Goal: Task Accomplishment & Management: Complete application form

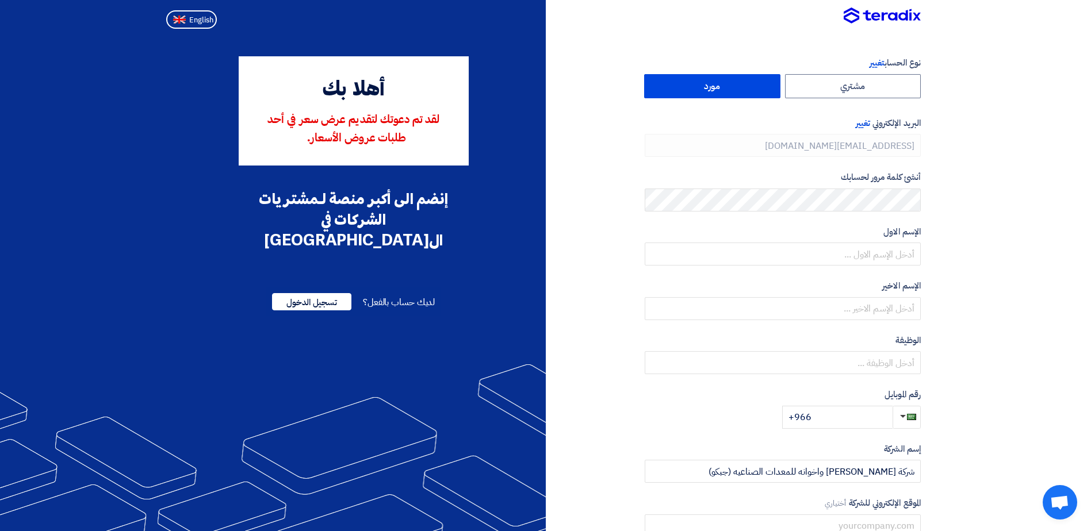
type input "+966 593228272"
click at [902, 254] on input "Ali214024" at bounding box center [783, 254] width 276 height 23
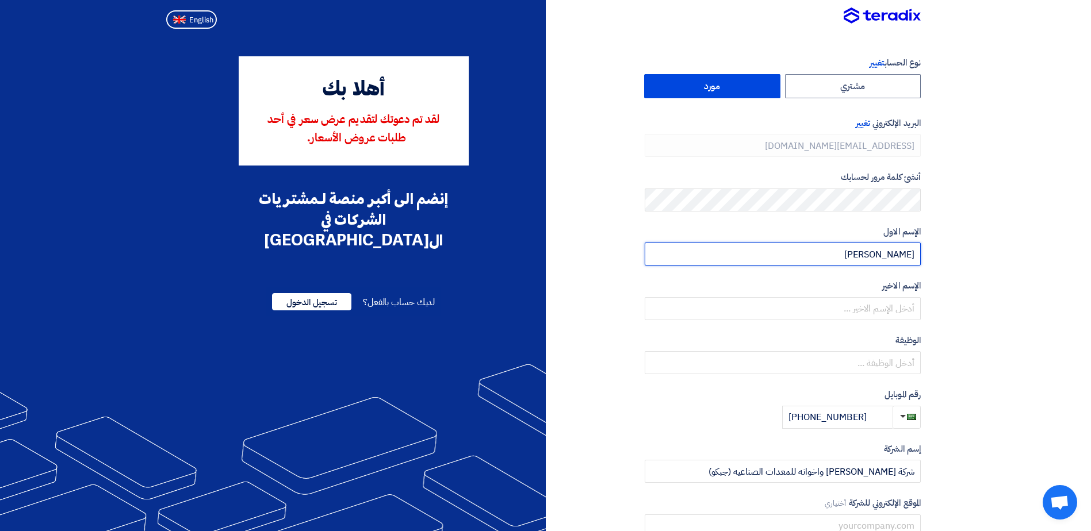
type input "Ali"
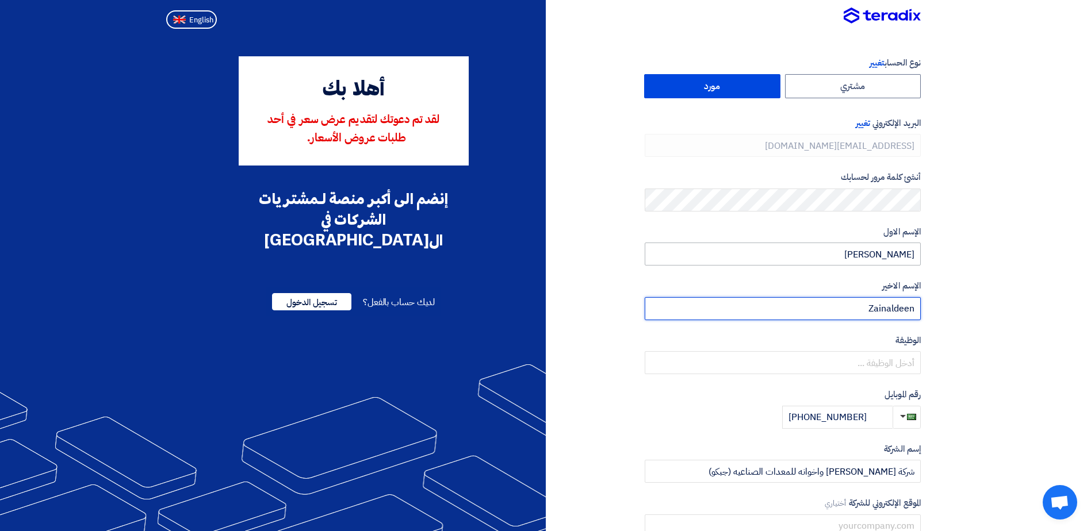
type input "Zainaldeen"
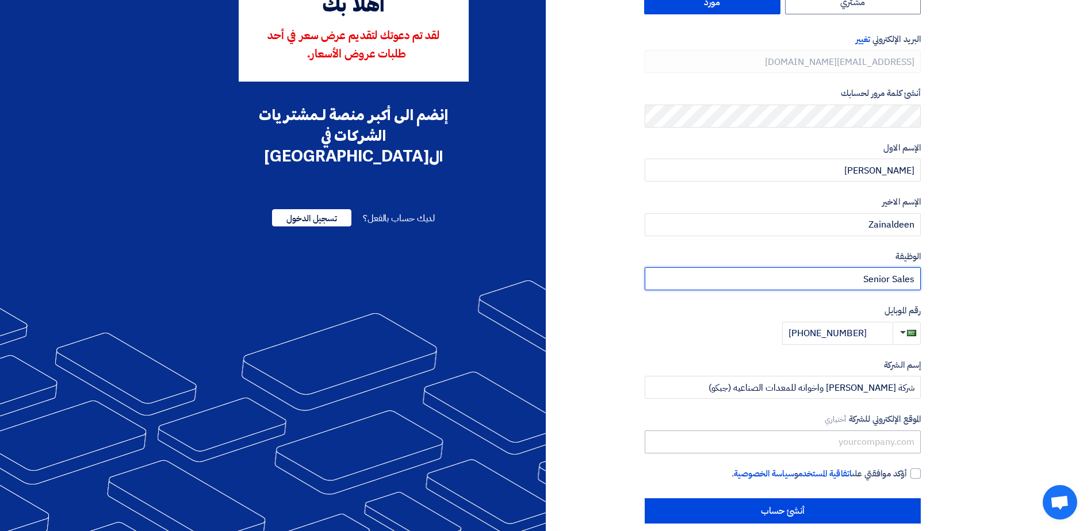
scroll to position [100, 0]
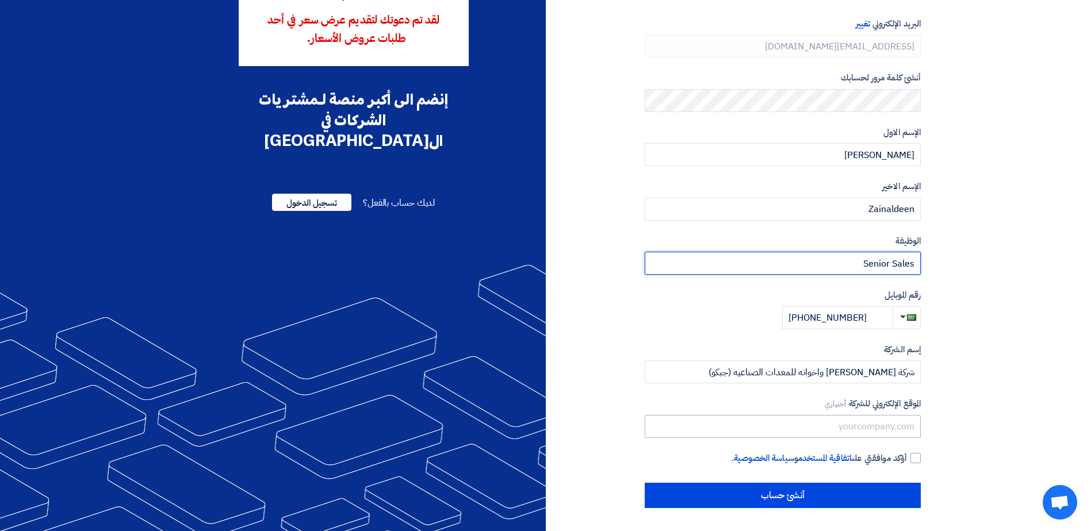
type input "Senior Sales"
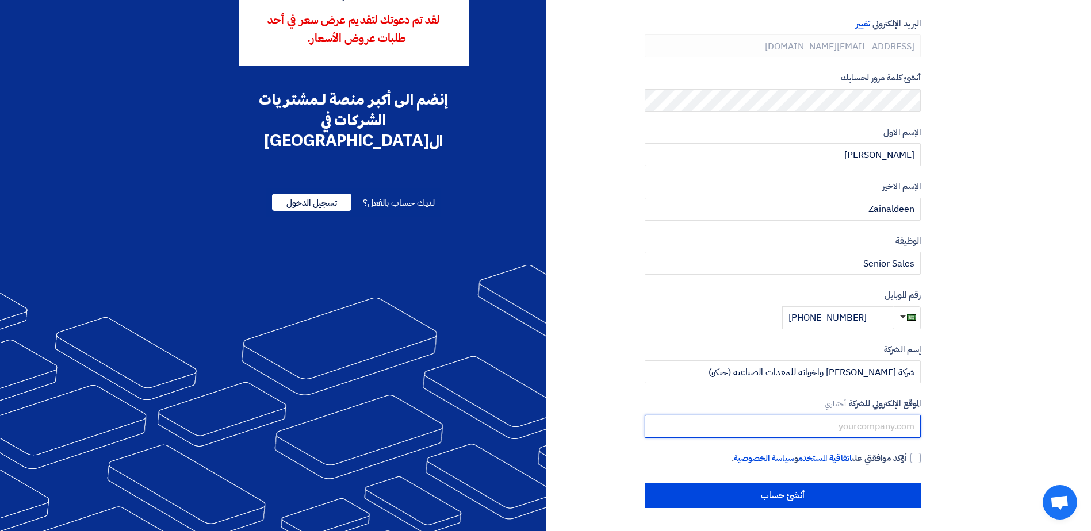
click at [813, 429] on input "text" at bounding box center [783, 426] width 276 height 23
click at [917, 457] on div at bounding box center [916, 458] width 10 height 10
click at [907, 457] on input "أؤكد موافقتي على اتفاقية المستخدم و سياسة الخصوصية ." at bounding box center [769, 463] width 276 height 23
checkbox input "true"
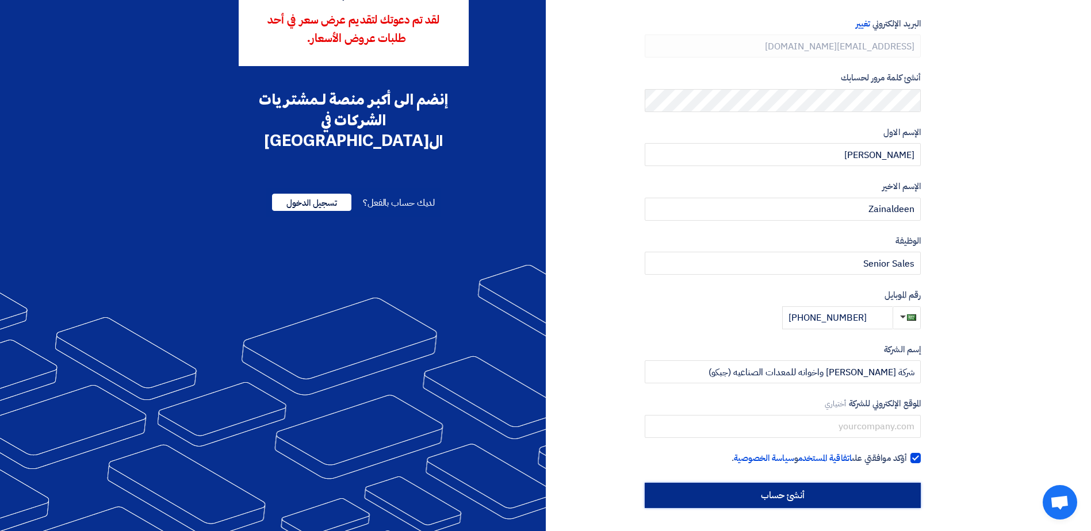
click at [821, 502] on input "أنشئ حساب" at bounding box center [783, 495] width 276 height 25
click at [672, 500] on input "أنشئ حساب" at bounding box center [783, 495] width 276 height 25
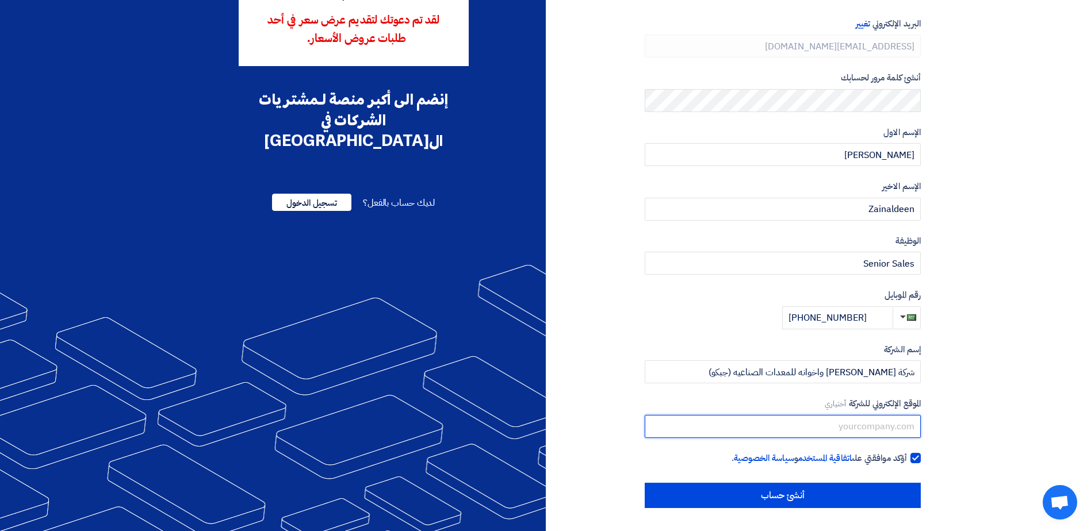
click at [759, 421] on input "text" at bounding box center [783, 426] width 276 height 23
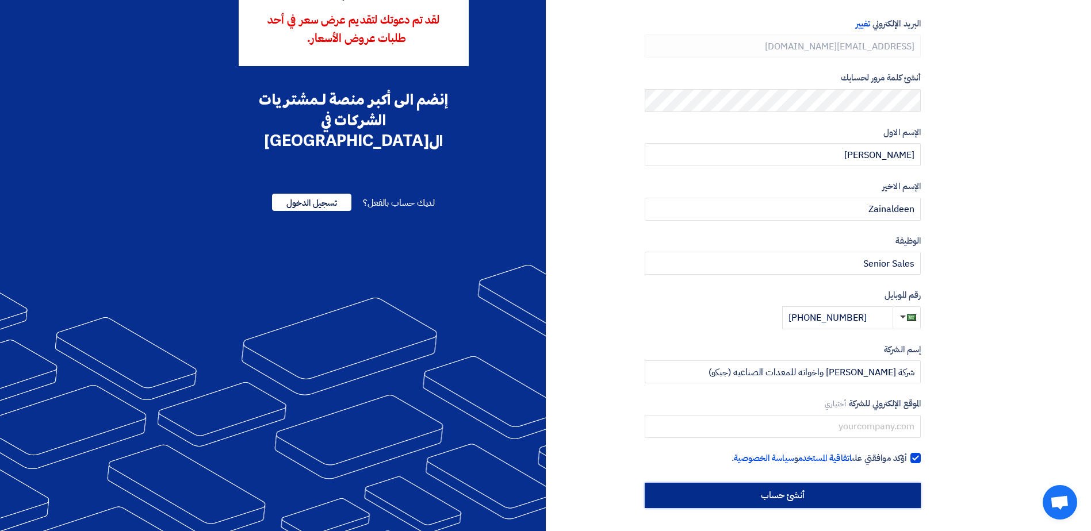
click at [702, 495] on input "أنشئ حساب" at bounding box center [783, 495] width 276 height 25
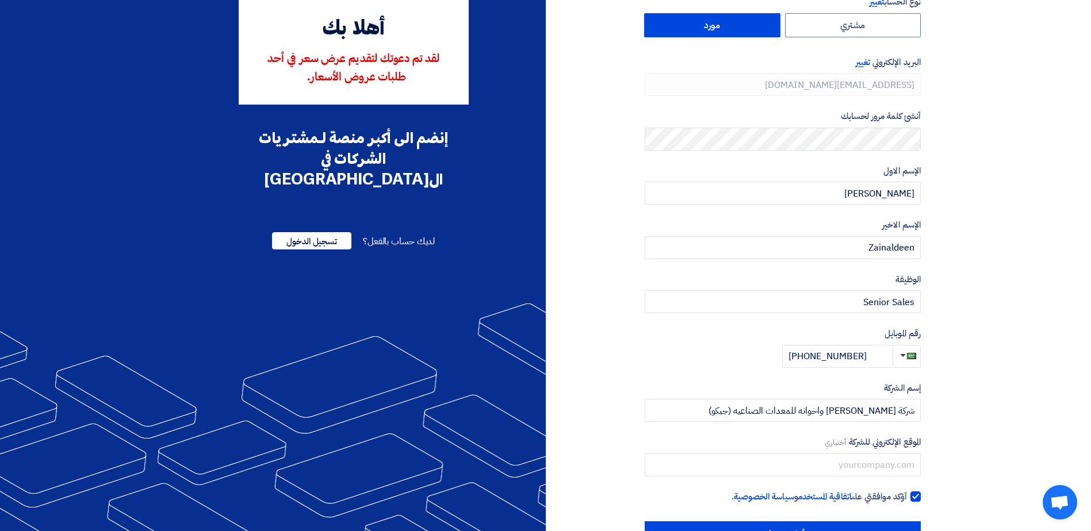
scroll to position [0, 0]
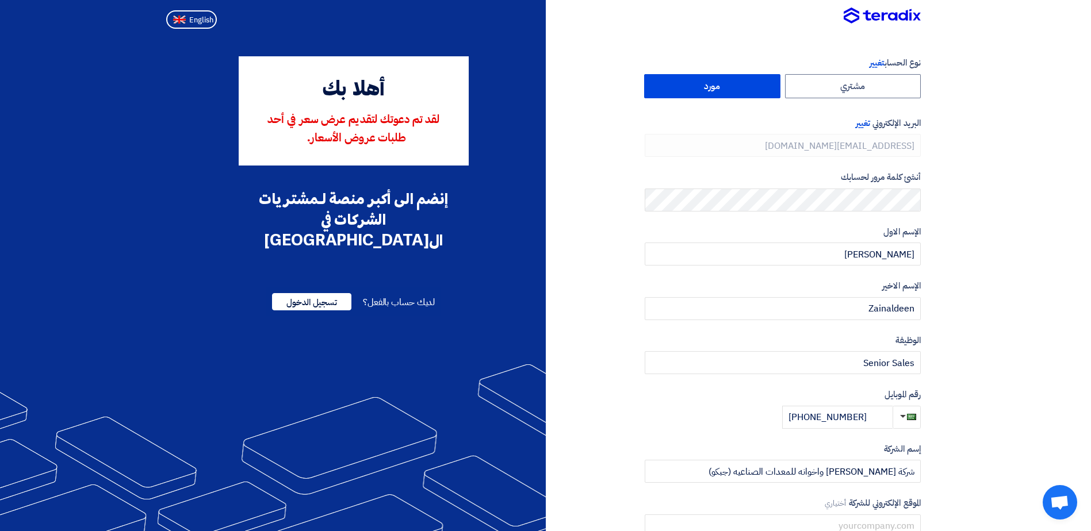
click at [584, 290] on div "نوع الحساب تغيير مشتري مورد البريد الإلكتروني تغيير aliz@jipco.com.sa أنشئ كلمة…" at bounding box center [738, 332] width 384 height 552
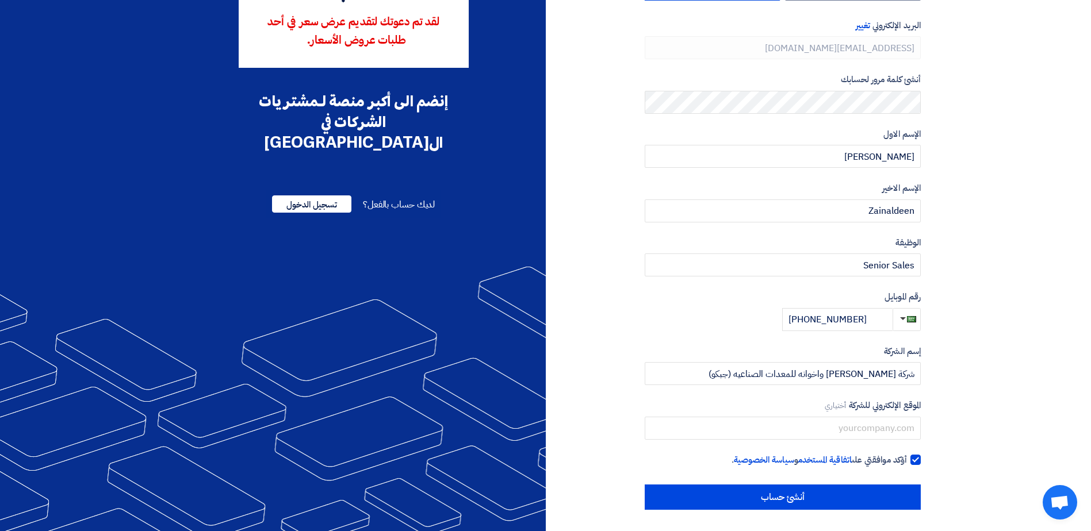
scroll to position [100, 0]
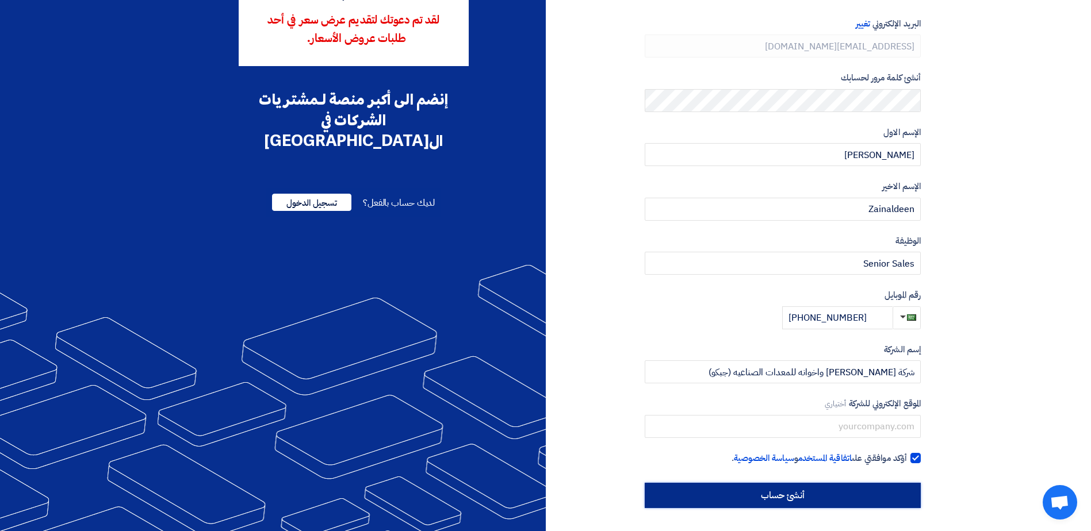
click at [702, 498] on input "أنشئ حساب" at bounding box center [783, 495] width 276 height 25
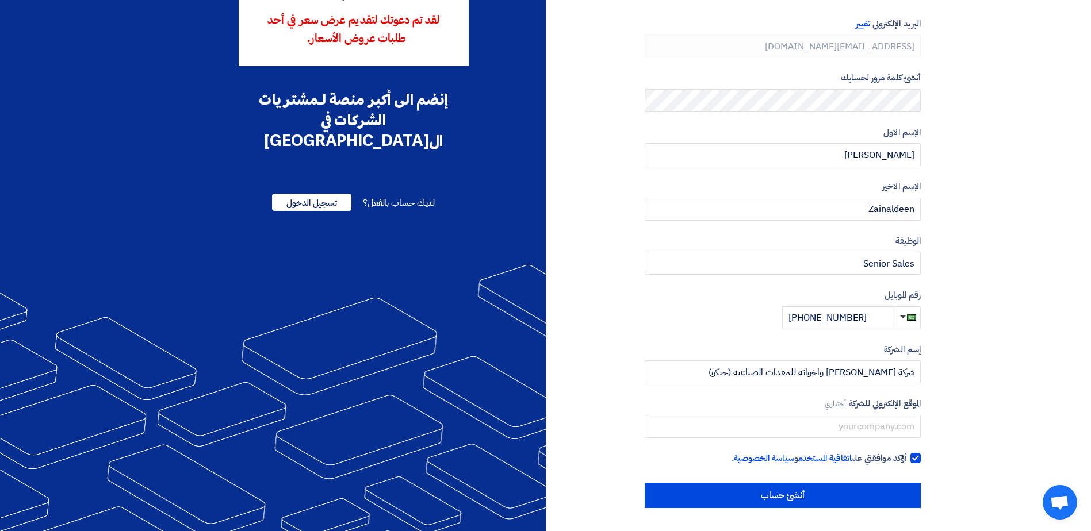
click at [613, 343] on div "نوع الحساب تغيير مشتري مورد البريد الإلكتروني تغيير aliz@jipco.com.sa أنشئ كلمة…" at bounding box center [738, 233] width 384 height 552
click at [596, 327] on div "نوع الحساب تغيير مشتري مورد البريد الإلكتروني تغيير aliz@jipco.com.sa أنشئ كلمة…" at bounding box center [738, 233] width 384 height 552
click at [585, 315] on div "نوع الحساب تغيير مشتري مورد البريد الإلكتروني تغيير aliz@jipco.com.sa أنشئ كلمة…" at bounding box center [738, 233] width 384 height 552
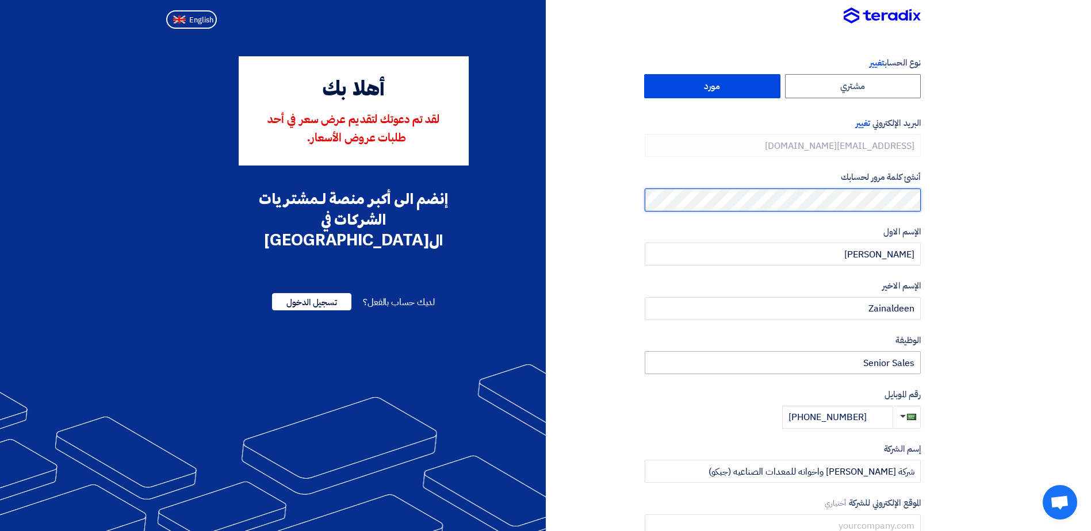
scroll to position [58, 0]
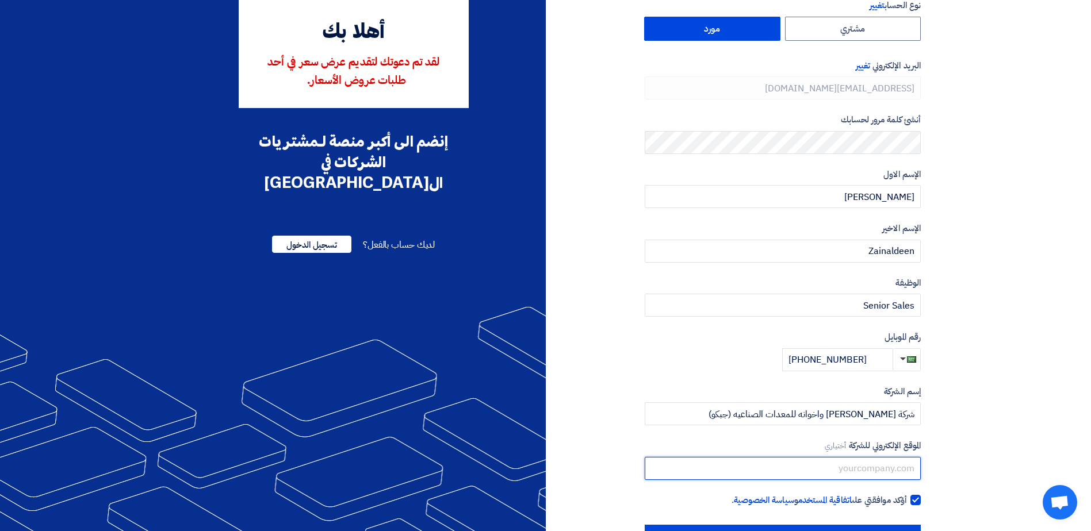
click at [855, 464] on input "text" at bounding box center [783, 468] width 276 height 23
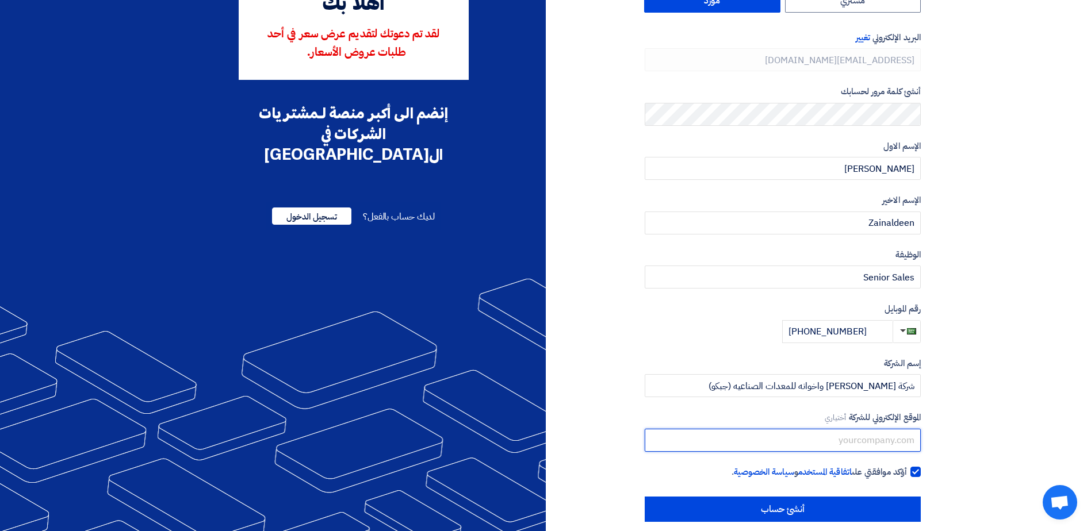
scroll to position [100, 0]
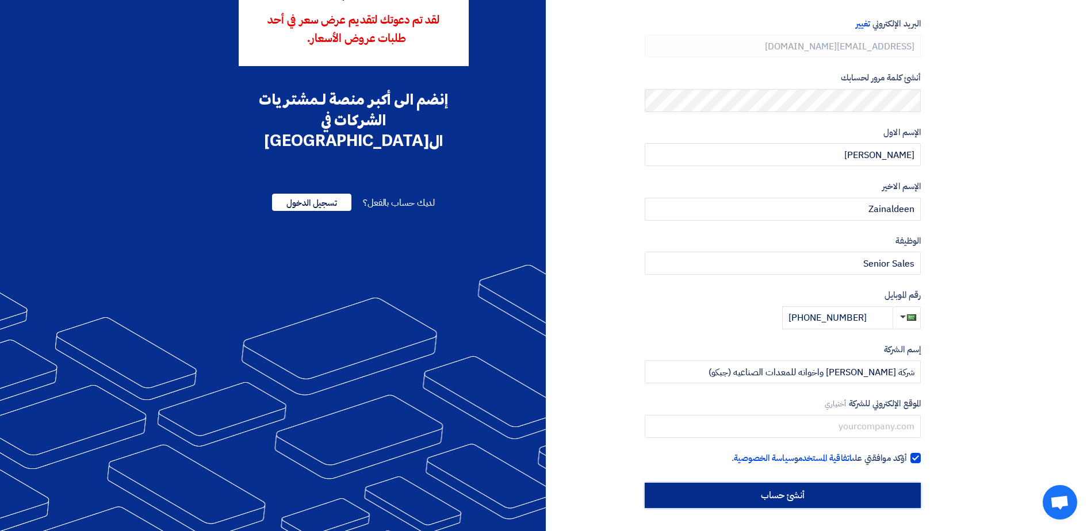
click at [828, 489] on input "أنشئ حساب" at bounding box center [783, 495] width 276 height 25
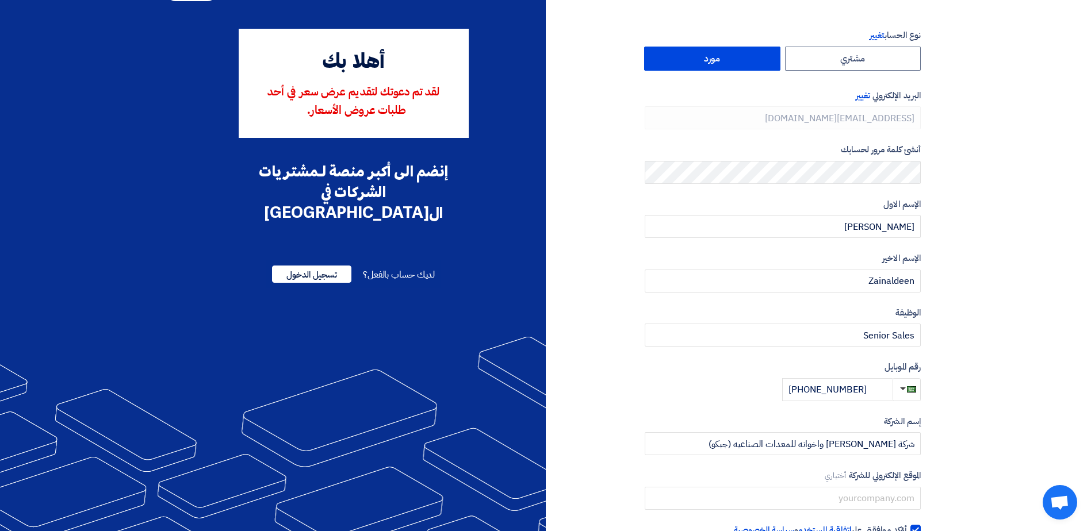
scroll to position [0, 0]
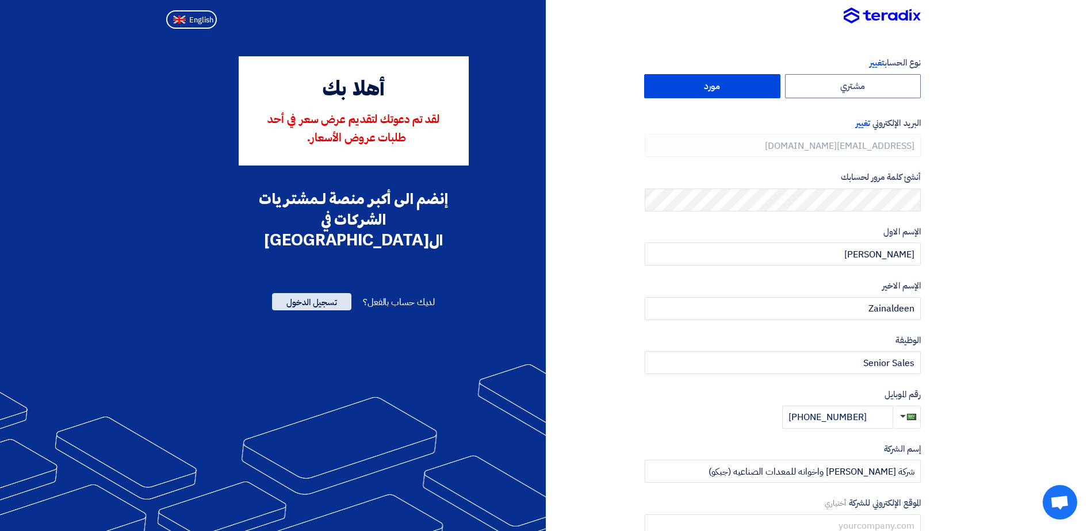
click at [328, 293] on span "تسجيل الدخول" at bounding box center [311, 301] width 79 height 17
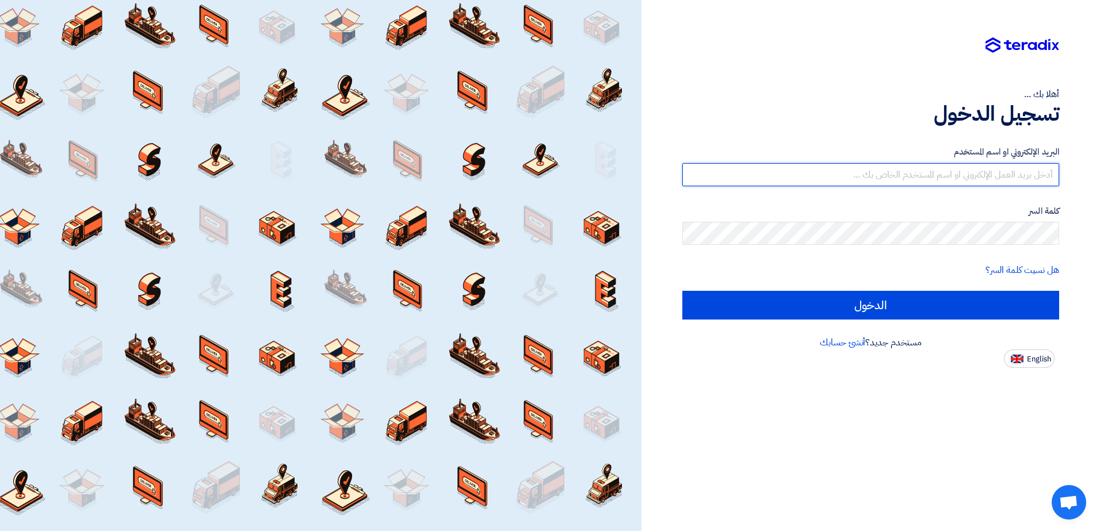
type input "[EMAIL_ADDRESS][DOMAIN_NAME]"
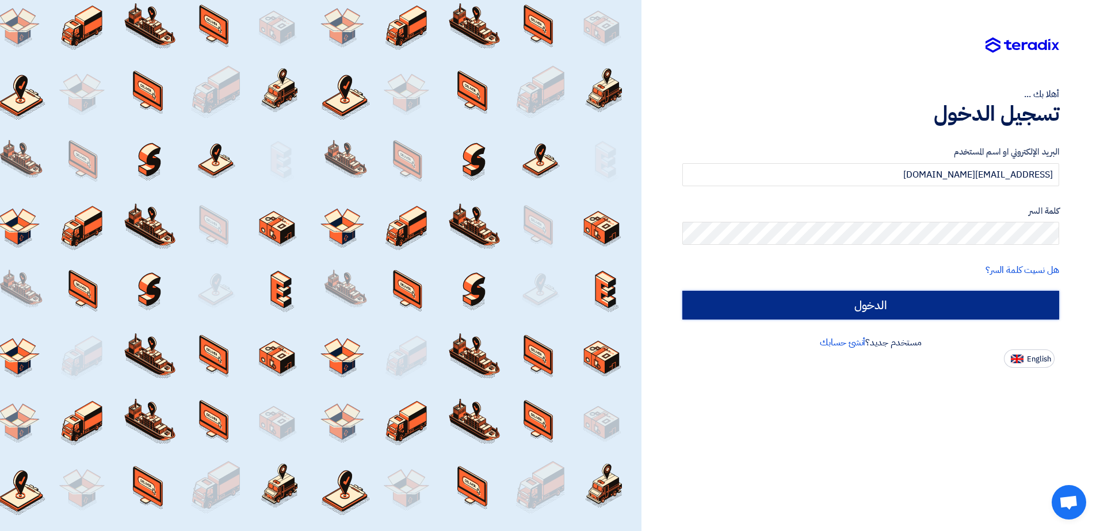
click at [938, 313] on input "الدخول" at bounding box center [870, 305] width 377 height 29
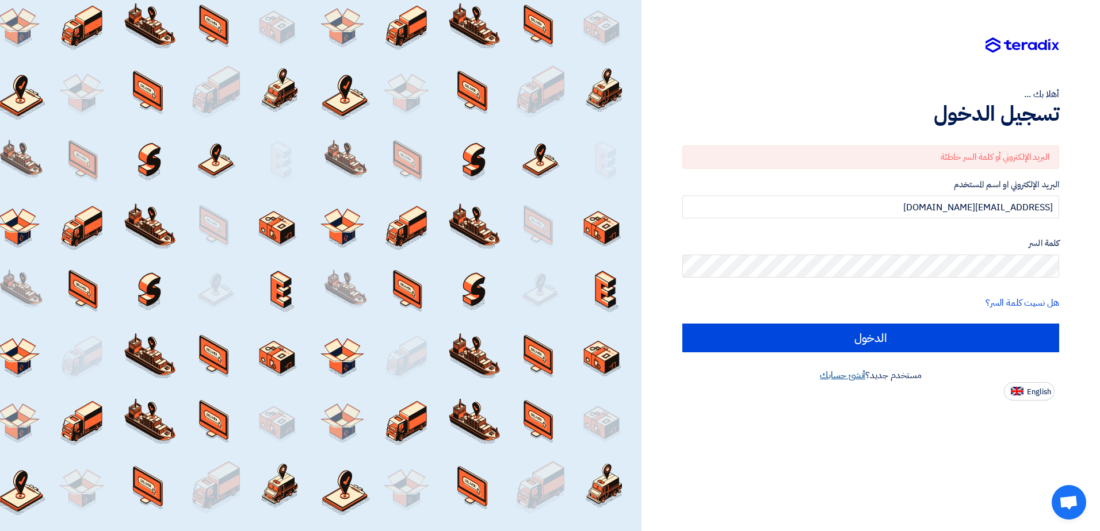
click at [831, 371] on link "أنشئ حسابك" at bounding box center [842, 376] width 45 height 14
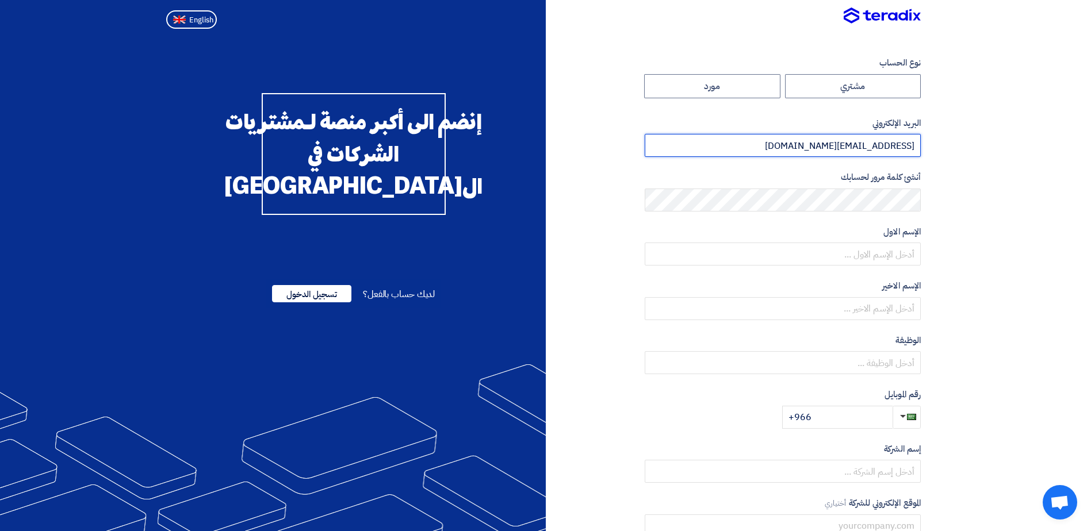
click at [841, 135] on input "[EMAIL_ADDRESS][DOMAIN_NAME]" at bounding box center [783, 145] width 276 height 23
click at [955, 168] on section "نوع الحساب مشتري مورد البريد الإلكتروني aliz@jipco.com.sa أنشئ كلمة مرور لحسابك…" at bounding box center [545, 332] width 1091 height 598
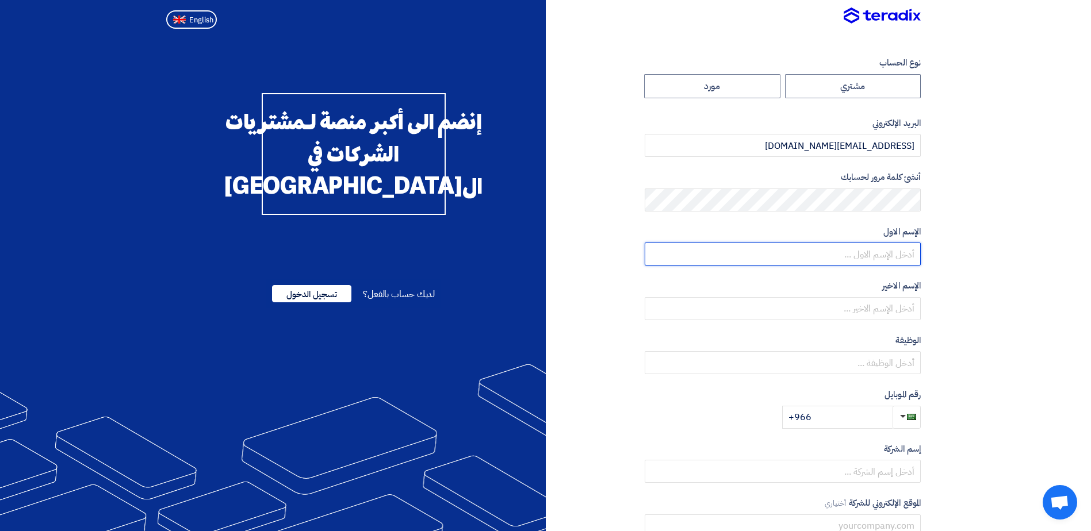
click at [881, 262] on input "text" at bounding box center [783, 254] width 276 height 23
type input "Ali"
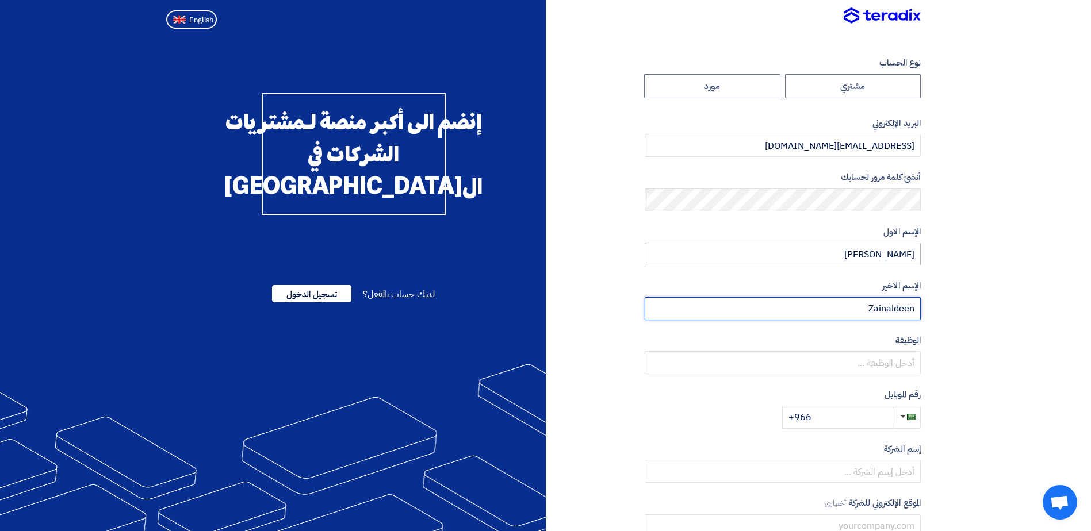
type input "Zainaldeen"
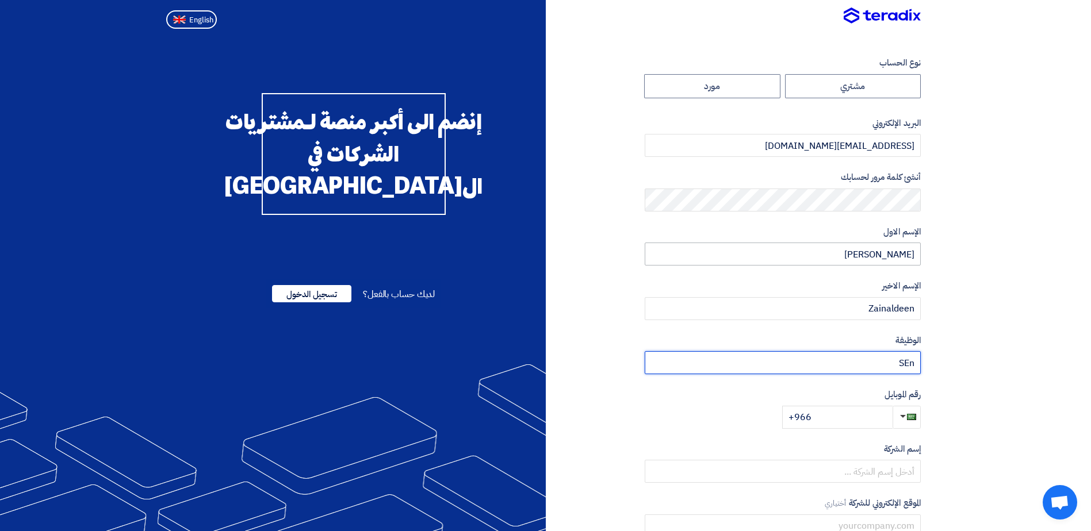
type input "Senior Sales"
click at [858, 410] on input "+966" at bounding box center [837, 417] width 110 height 23
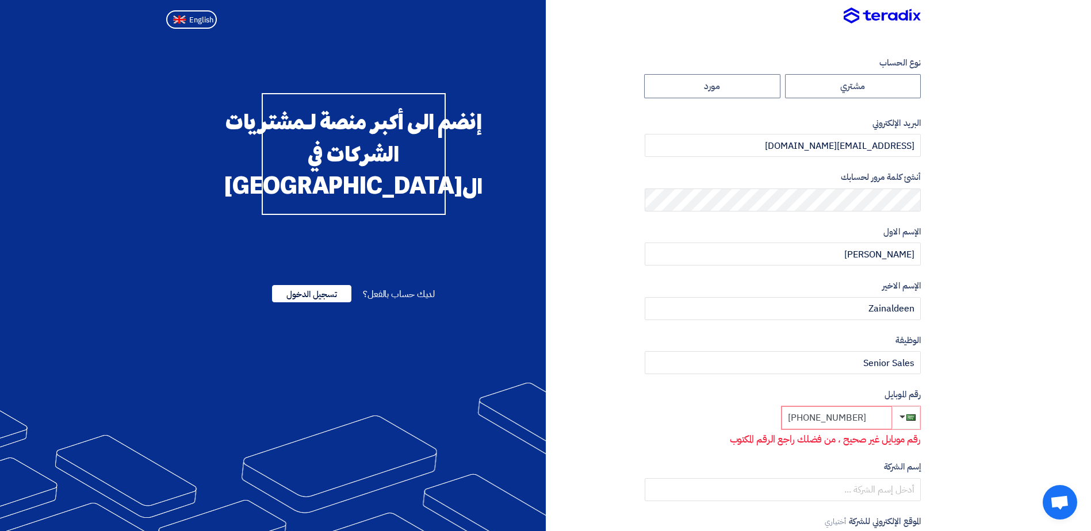
type input "[PHONE_NUMBER]"
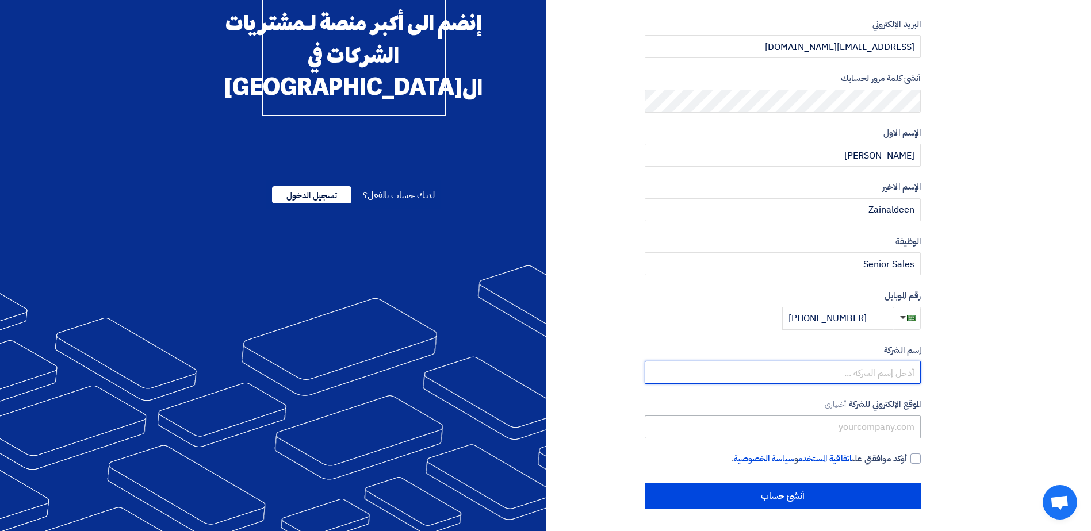
scroll to position [100, 0]
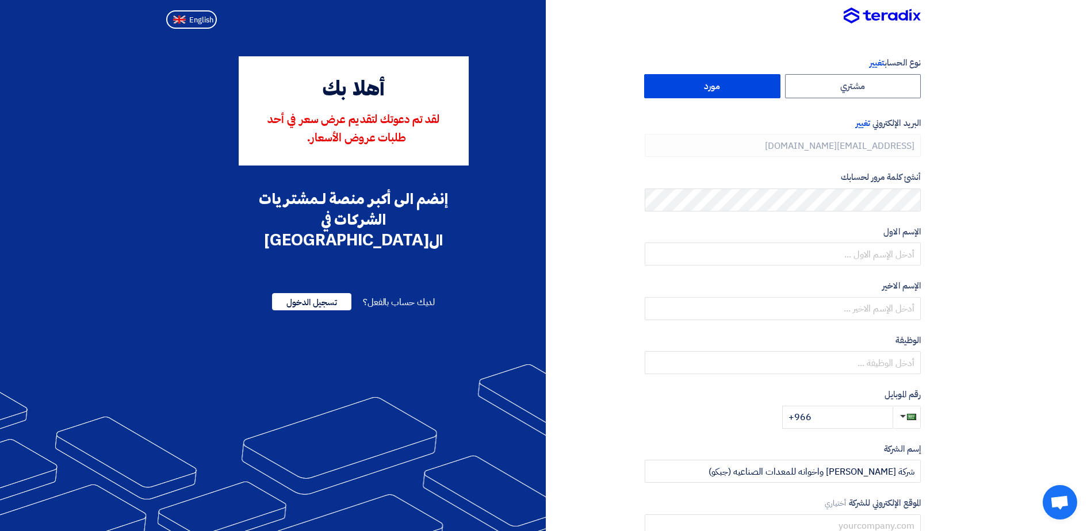
type input "[PHONE_NUMBER]"
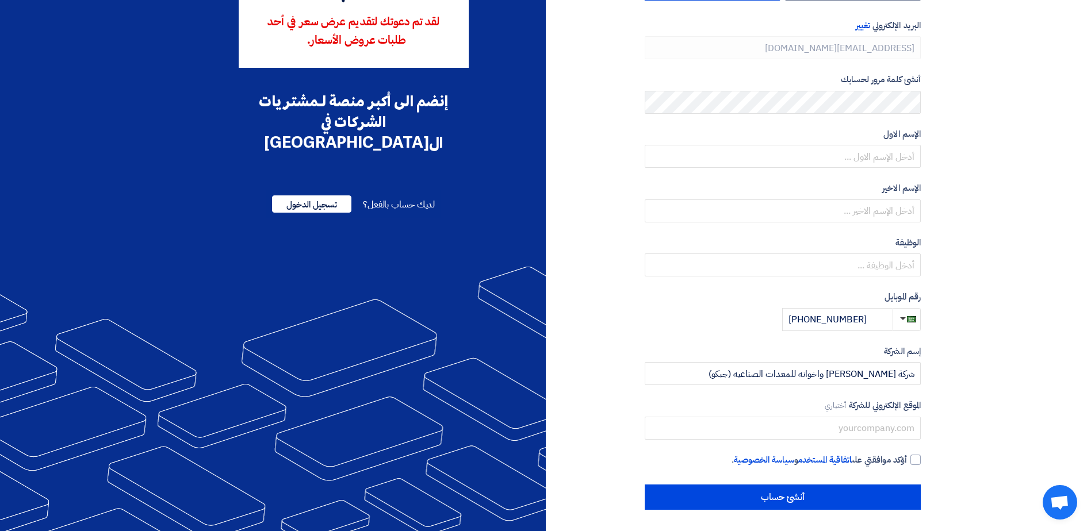
scroll to position [100, 0]
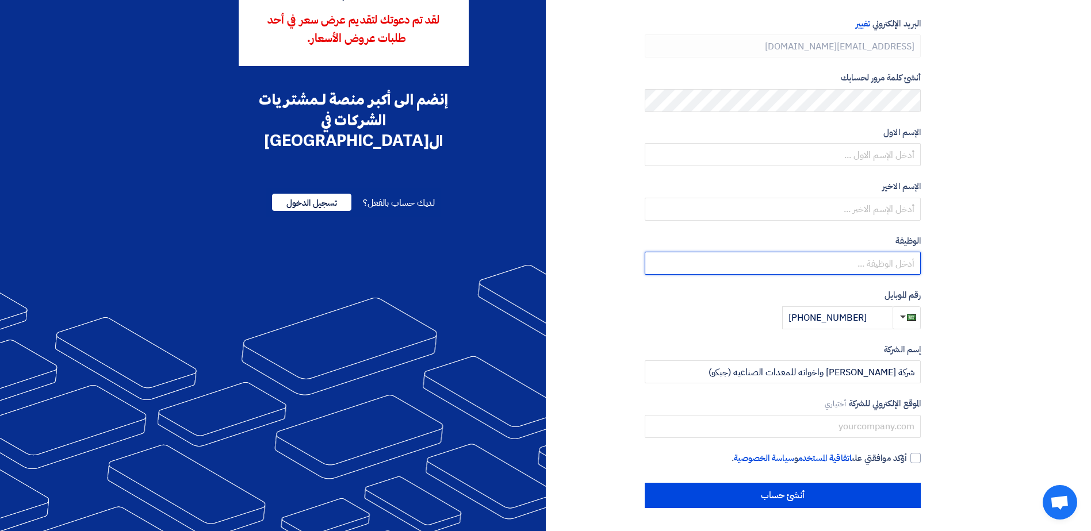
click at [896, 269] on input "text" at bounding box center [783, 263] width 276 height 23
type input "Senior Sales"
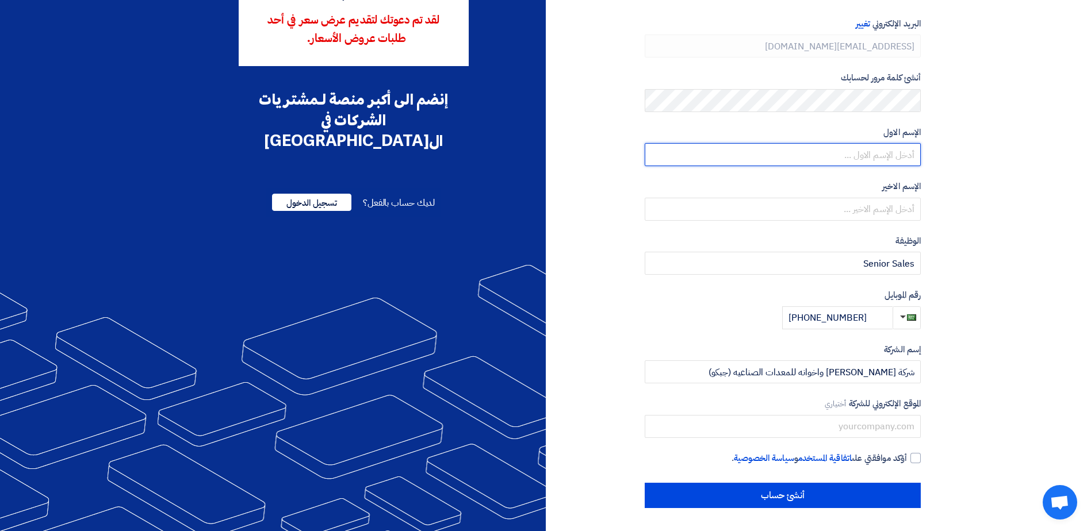
type input "[PERSON_NAME]"
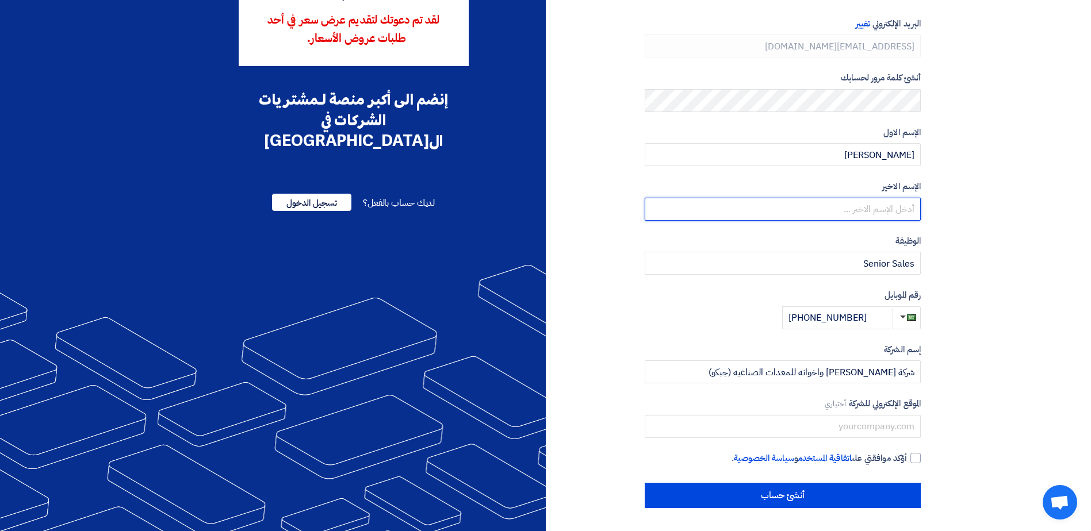
type input "Zainaldeen"
click at [994, 301] on section "نوع الحساب تغيير مشتري مورد البريد الإلكتروني تغيير [EMAIL_ADDRESS][DOMAIN_NAME…" at bounding box center [545, 233] width 1091 height 598
click at [910, 462] on label "أؤكد موافقتي على اتفاقية المستخدم و سياسة الخصوصية ." at bounding box center [783, 458] width 276 height 13
click at [907, 462] on input "أؤكد موافقتي على اتفاقية المستخدم و سياسة الخصوصية ." at bounding box center [769, 463] width 276 height 23
checkbox input "true"
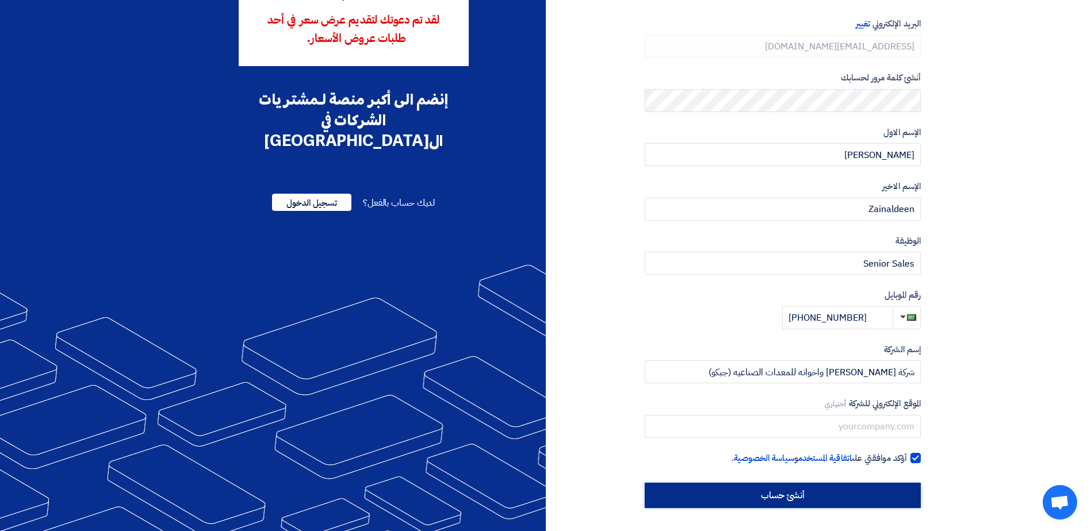
click at [833, 493] on input "أنشئ حساب" at bounding box center [783, 495] width 276 height 25
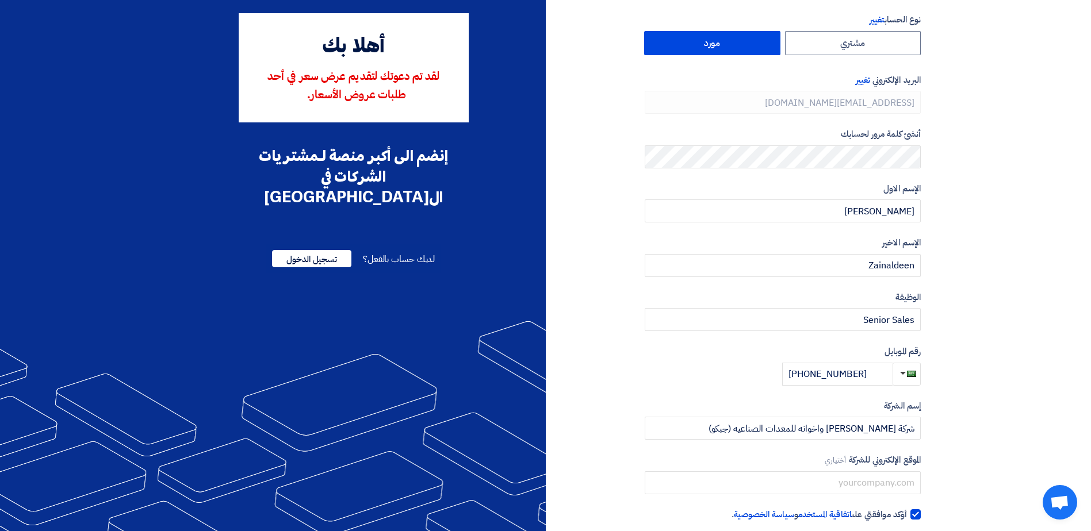
scroll to position [0, 0]
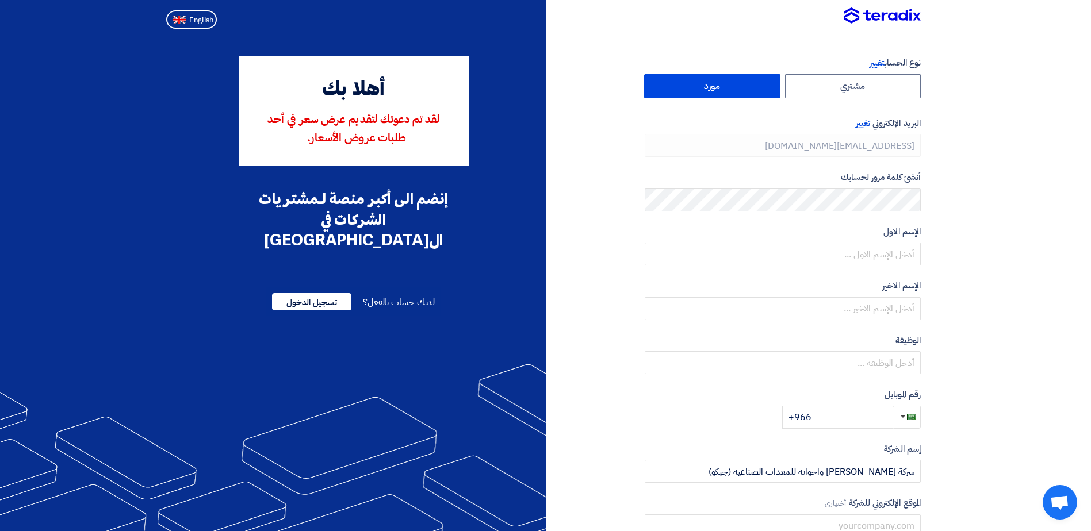
type input "[PHONE_NUMBER]"
click at [862, 257] on input "text" at bounding box center [783, 254] width 276 height 23
type input "u"
type input "علي"
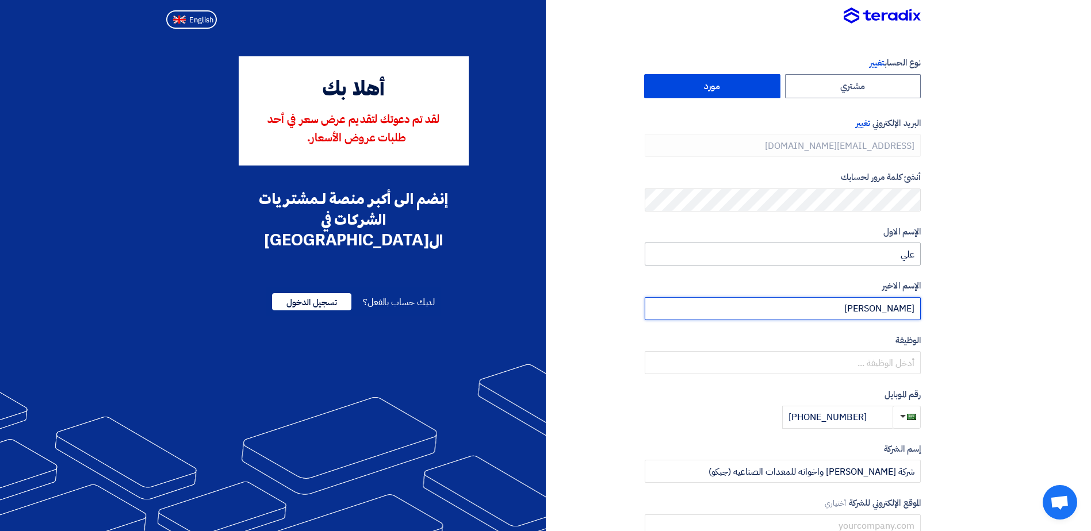
type input "[PERSON_NAME]"
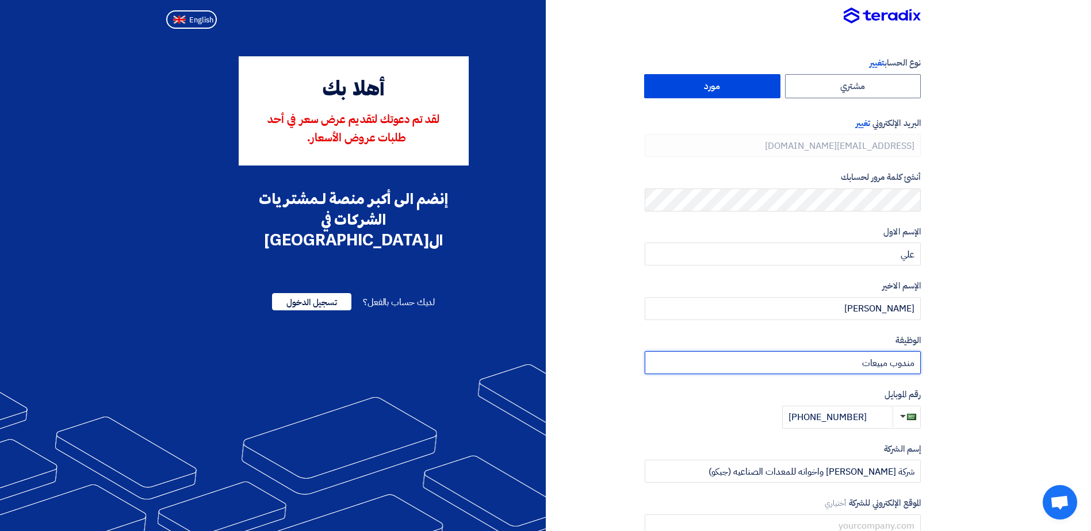
scroll to position [100, 0]
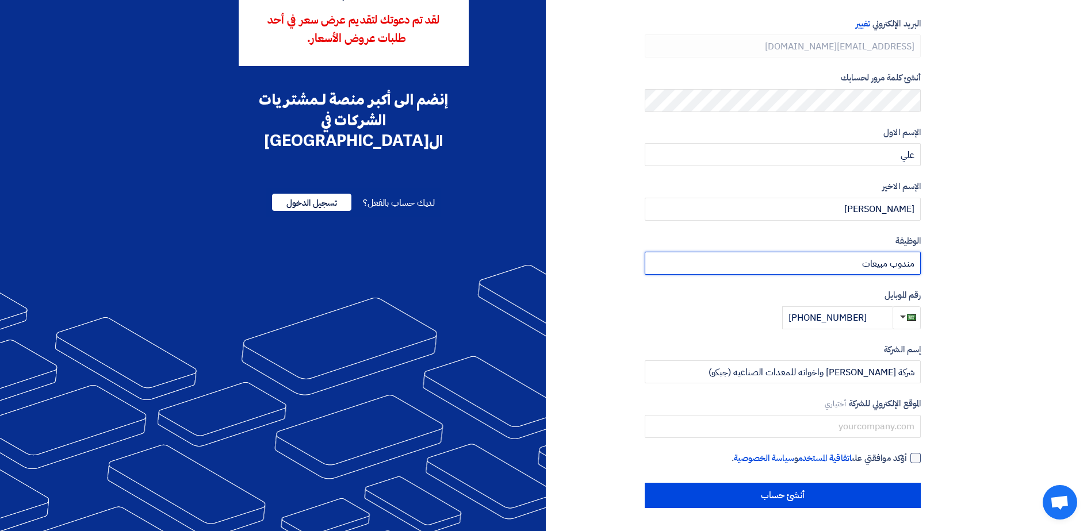
type input "مندوب مبيعات"
click at [916, 457] on div at bounding box center [916, 458] width 10 height 10
click at [907, 457] on input "أؤكد موافقتي على اتفاقية المستخدم و سياسة الخصوصية ." at bounding box center [769, 463] width 276 height 23
checkbox input "true"
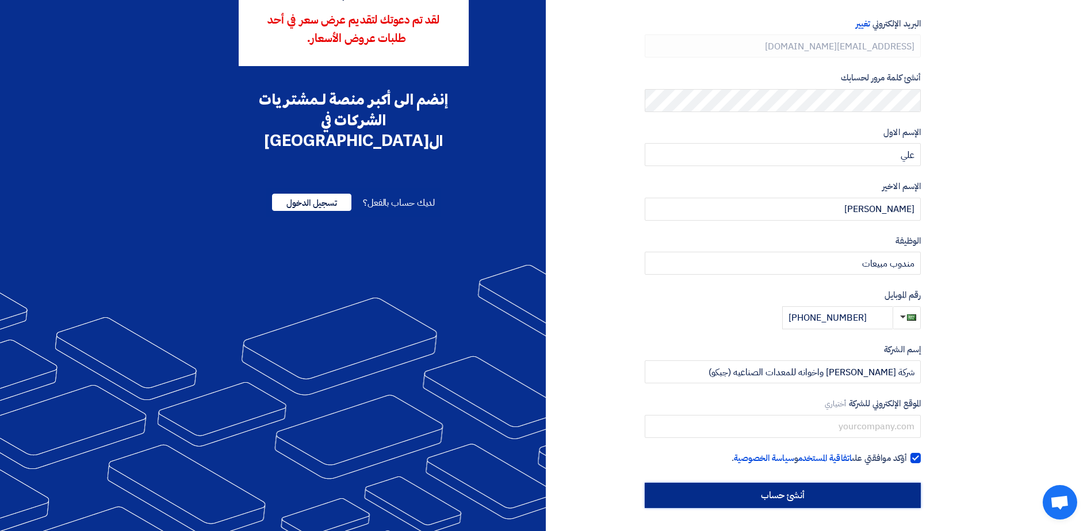
click at [884, 487] on input "أنشئ حساب" at bounding box center [783, 495] width 276 height 25
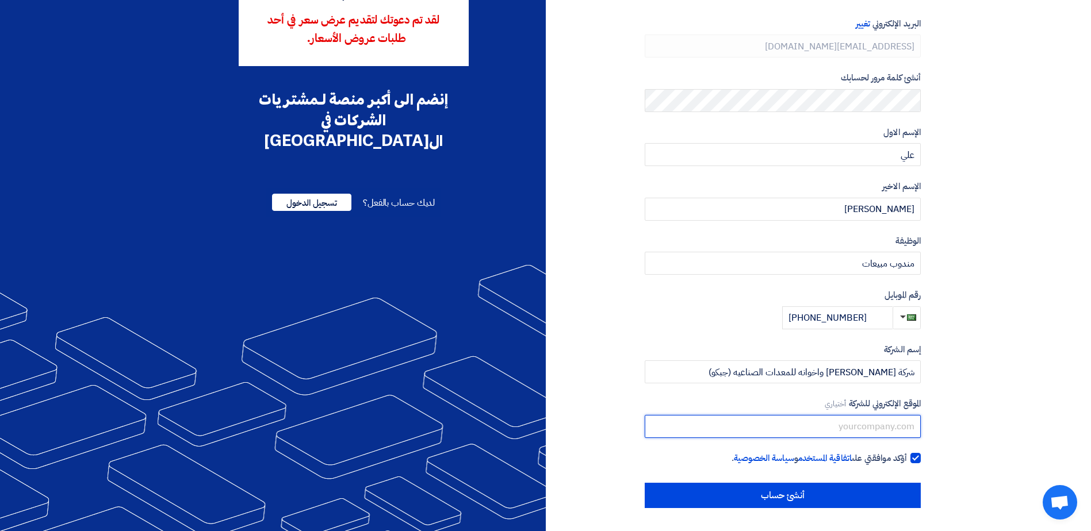
click at [808, 430] on input "text" at bounding box center [783, 426] width 276 height 23
type input "j"
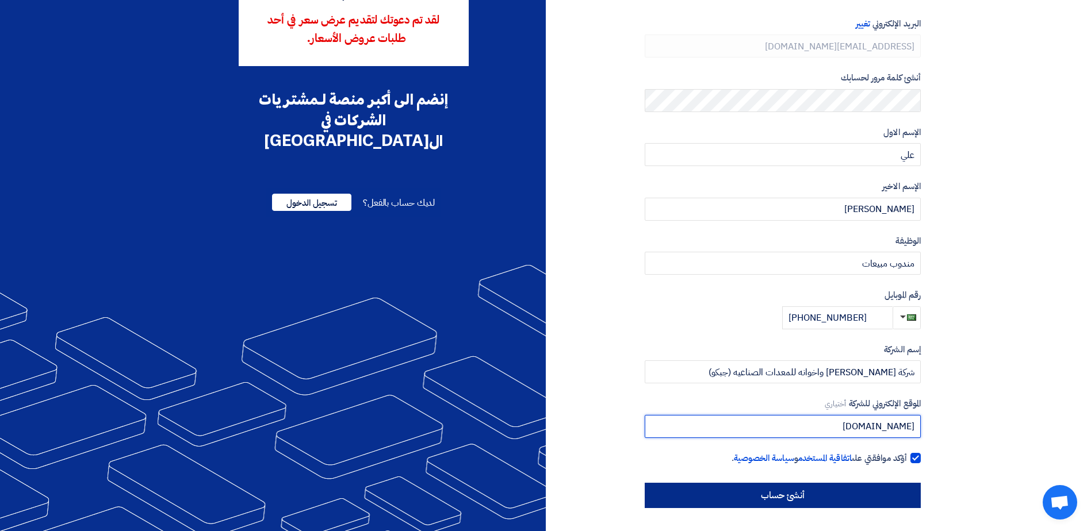
type input "[DOMAIN_NAME]"
click at [792, 497] on input "أنشئ حساب" at bounding box center [783, 495] width 276 height 25
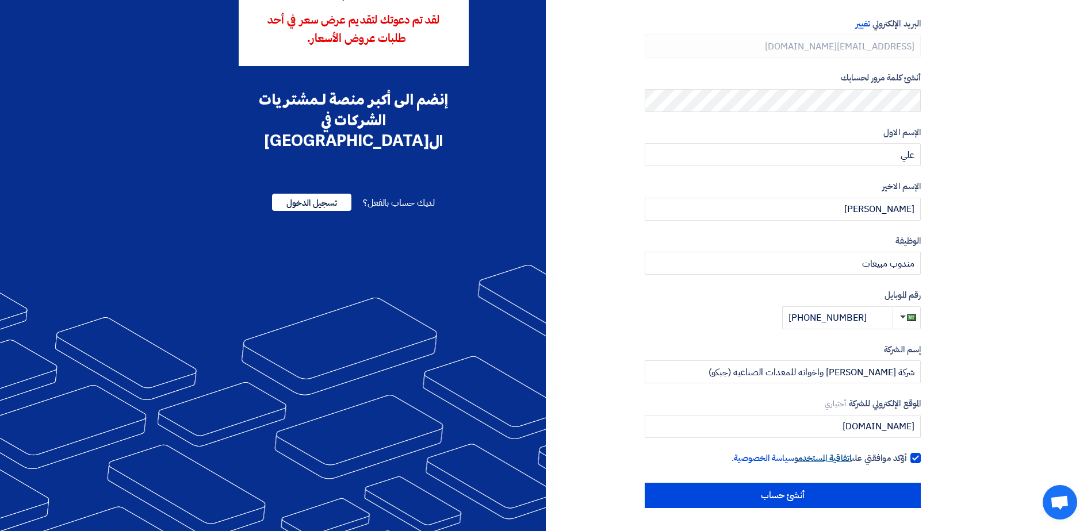
click at [816, 452] on link "اتفاقية المستخدم" at bounding box center [824, 458] width 53 height 13
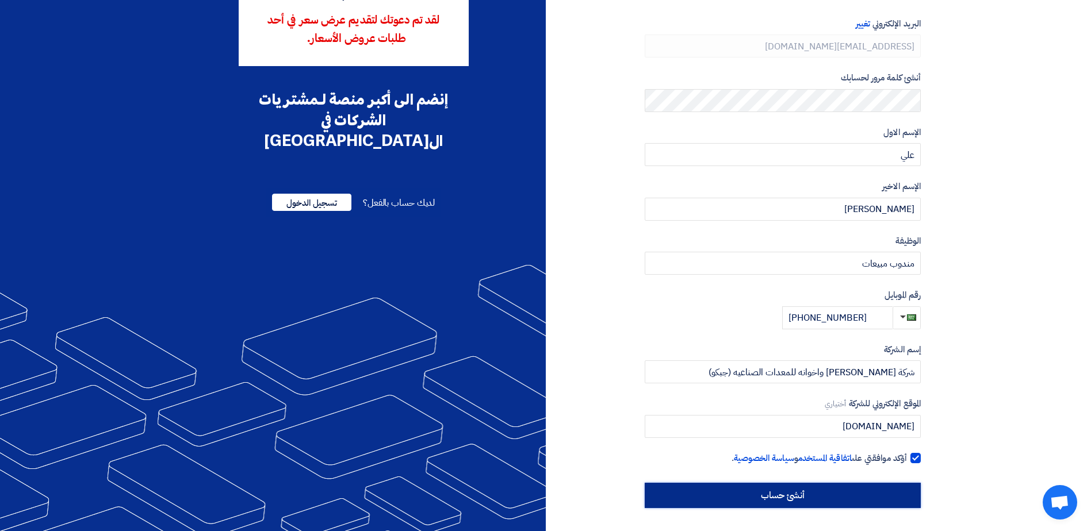
click at [819, 502] on input "أنشئ حساب" at bounding box center [783, 495] width 276 height 25
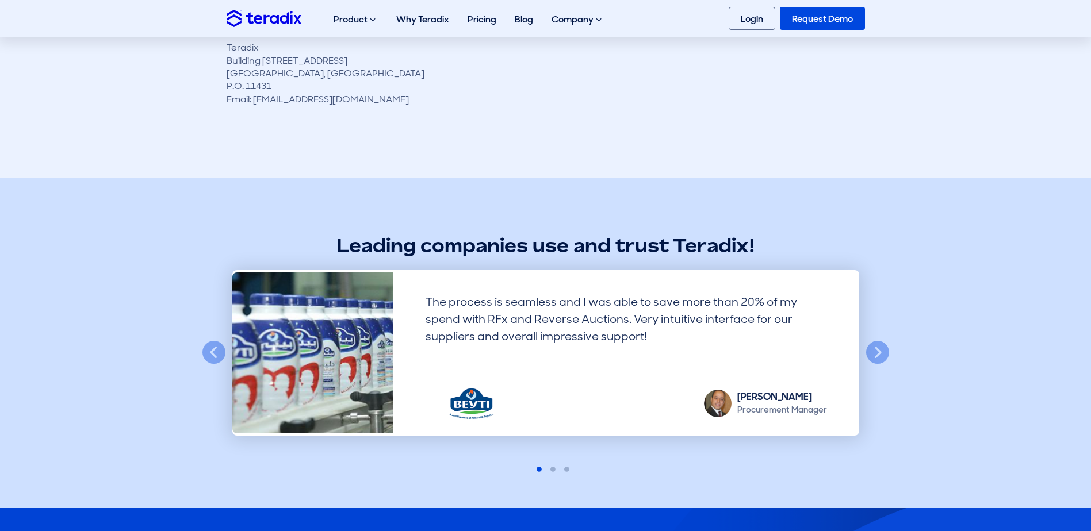
scroll to position [3899, 0]
